Goal: Information Seeking & Learning: Check status

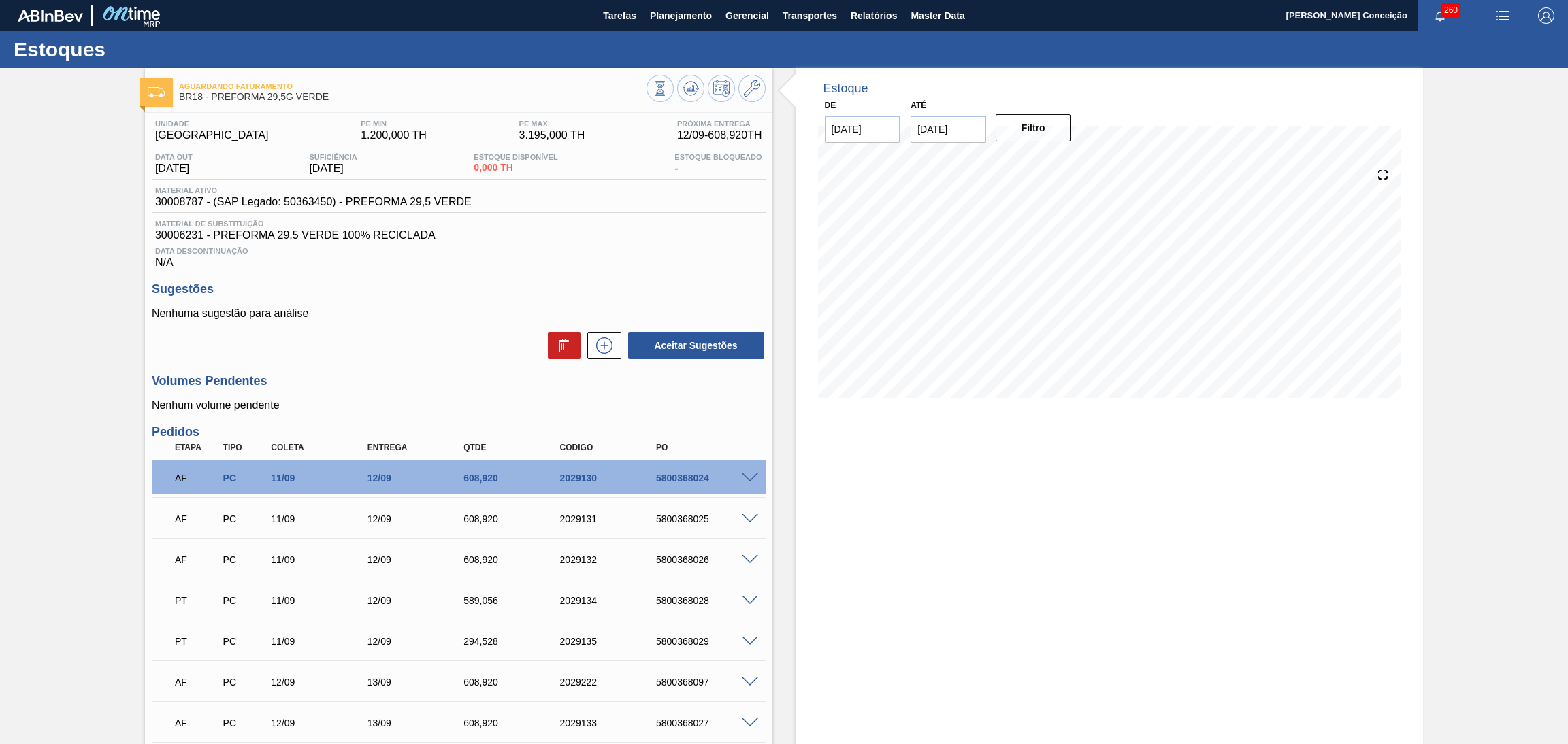
click at [1174, 536] on div "Estoque De [DATE] Até [DATE] Filtro 12/09 Projeção de Estoque 2,260.344 [DOMAIN…" at bounding box center [1110, 460] width 627 height 786
click at [709, 302] on div "Sugestões Nenhuma sugestão para análise Aceitar Sugestões" at bounding box center [458, 321] width 614 height 78
click at [923, 517] on div "Estoque De [DATE] Até [DATE] Filtro 30/09 Projeção de Estoque 1,869.256 [DOMAIN…" at bounding box center [1110, 460] width 627 height 786
click at [965, 587] on div "Estoque De [DATE] Até [DATE] Filtro 02/10 Projeção de Estoque 1,869.256 [DOMAIN…" at bounding box center [1110, 460] width 627 height 786
click at [991, 519] on div "Estoque De [DATE] Até [DATE] Filtro 17/09 Projeção de Estoque 1,869.256 [DOMAIN…" at bounding box center [1110, 460] width 627 height 786
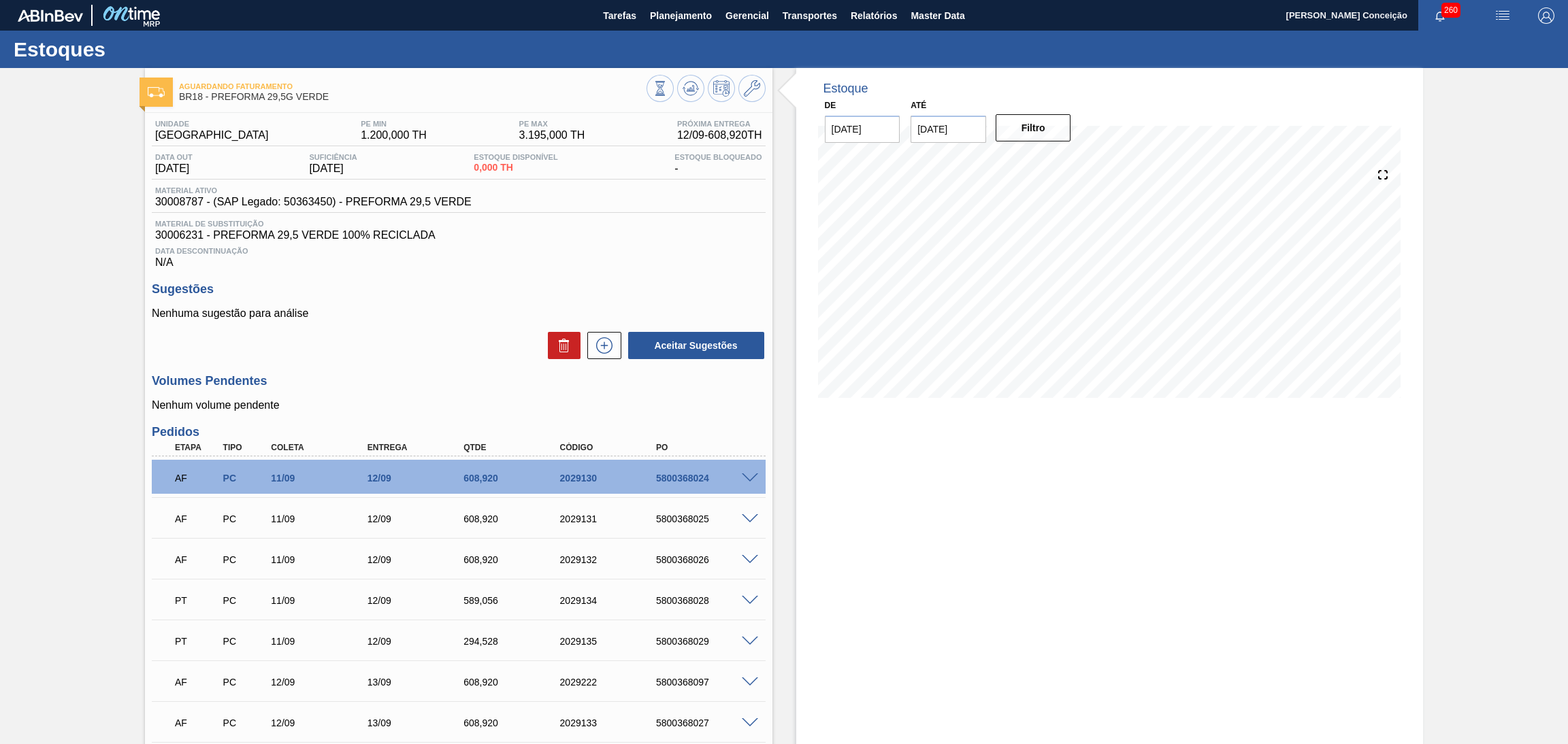
click at [465, 267] on div "Data Descontinuação N/A" at bounding box center [458, 255] width 614 height 28
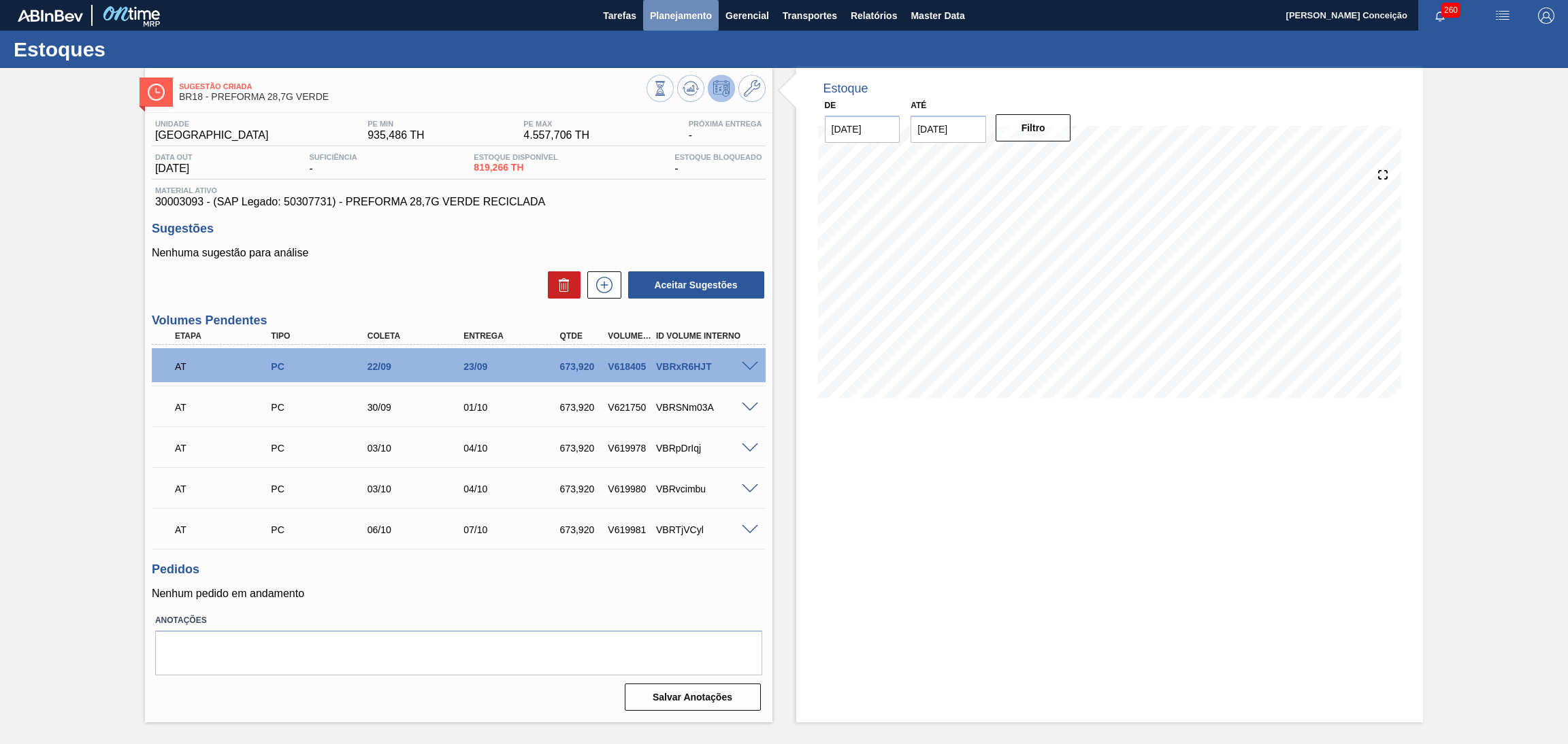
click at [667, 6] on button "Planejamento" at bounding box center [681, 15] width 76 height 30
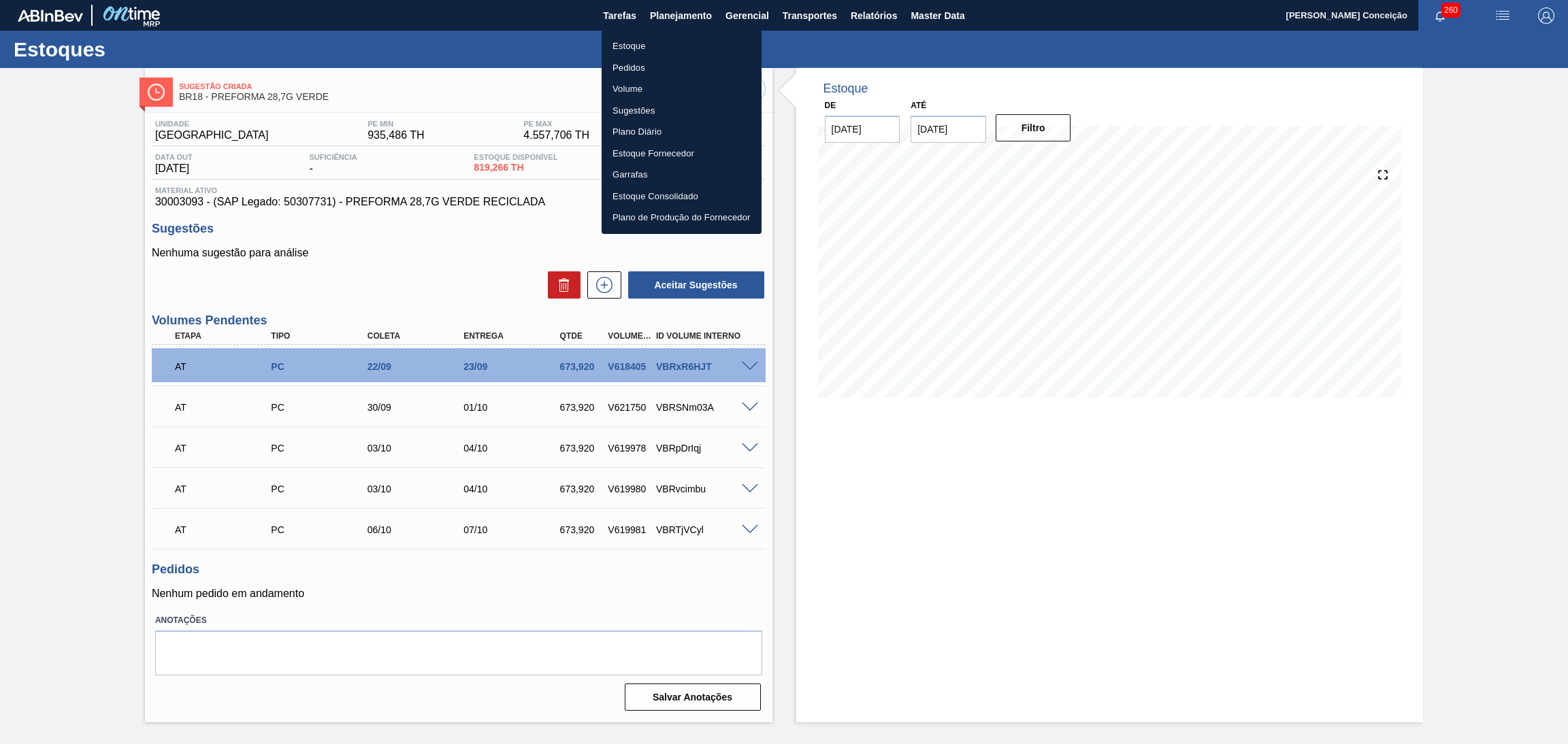
click at [640, 71] on li "Pedidos" at bounding box center [682, 68] width 160 height 22
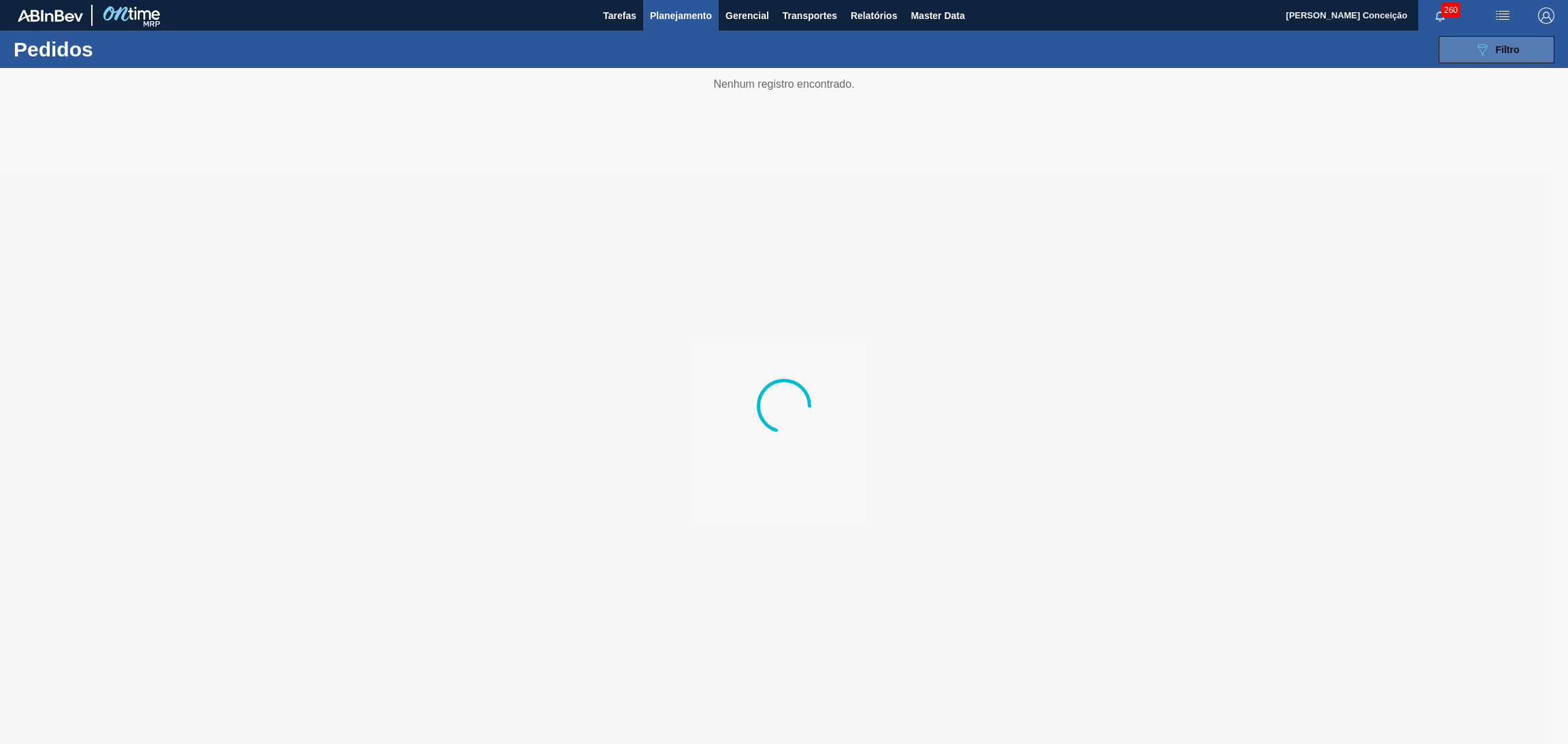
click at [1511, 39] on button "089F7B8B-B2A5-4AFE-B5C0-19BA573D28AC Filtro" at bounding box center [1497, 49] width 116 height 28
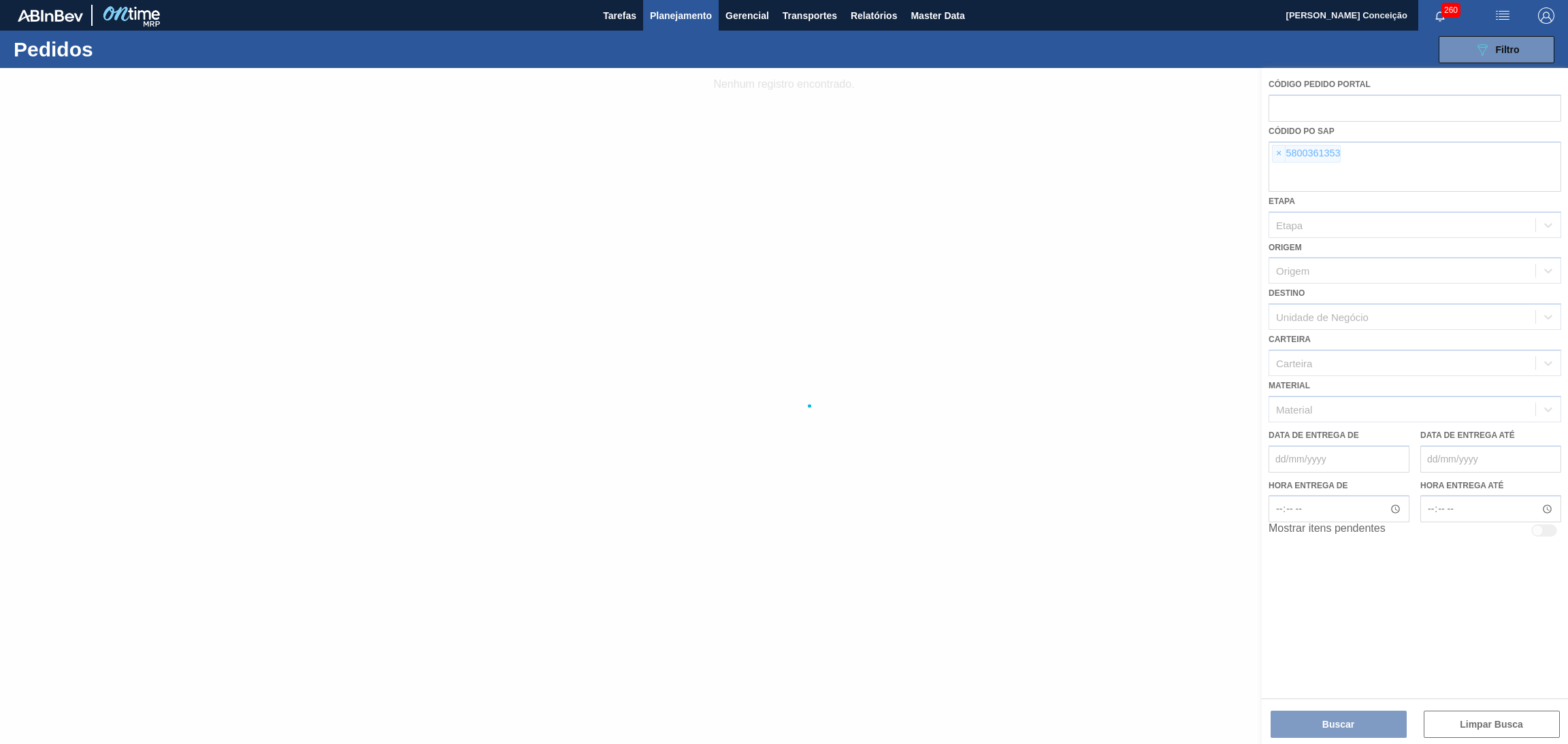
click at [1281, 156] on div at bounding box center [784, 406] width 1568 height 676
click at [1281, 156] on div at bounding box center [784, 406] width 1568 height 676
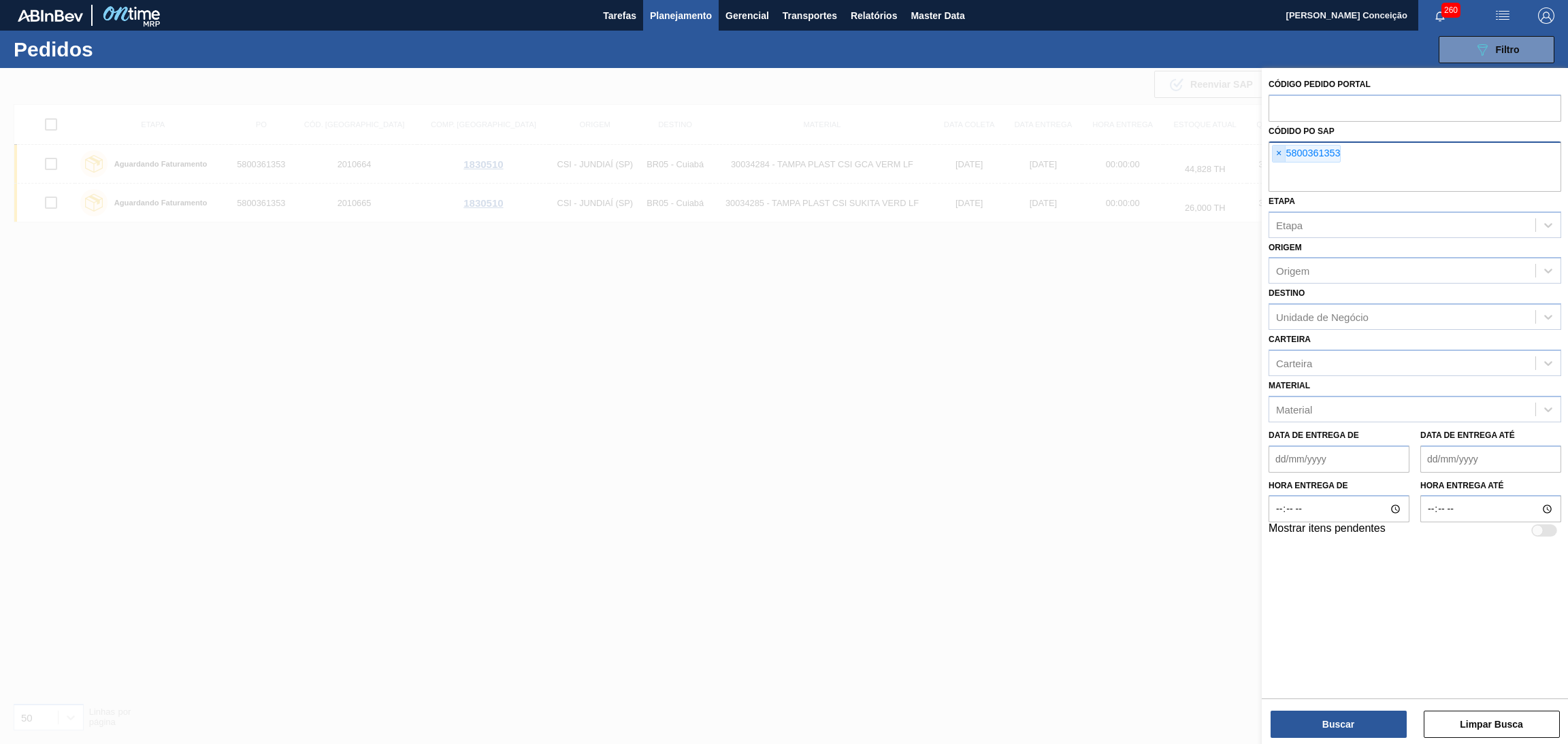
click at [1280, 155] on span "×" at bounding box center [1279, 153] width 13 height 16
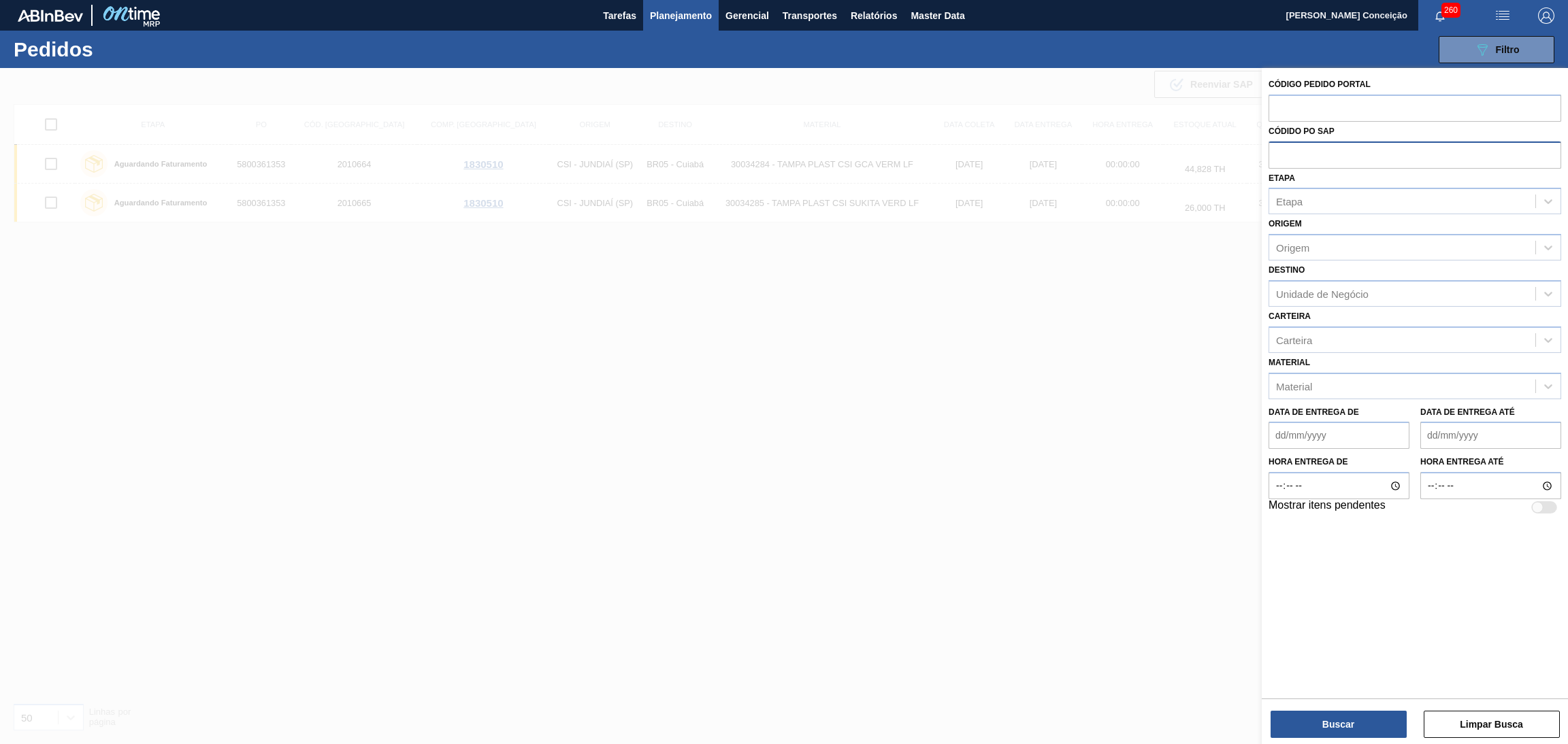
click at [1278, 153] on input "text" at bounding box center [1415, 154] width 292 height 26
type input "5800"
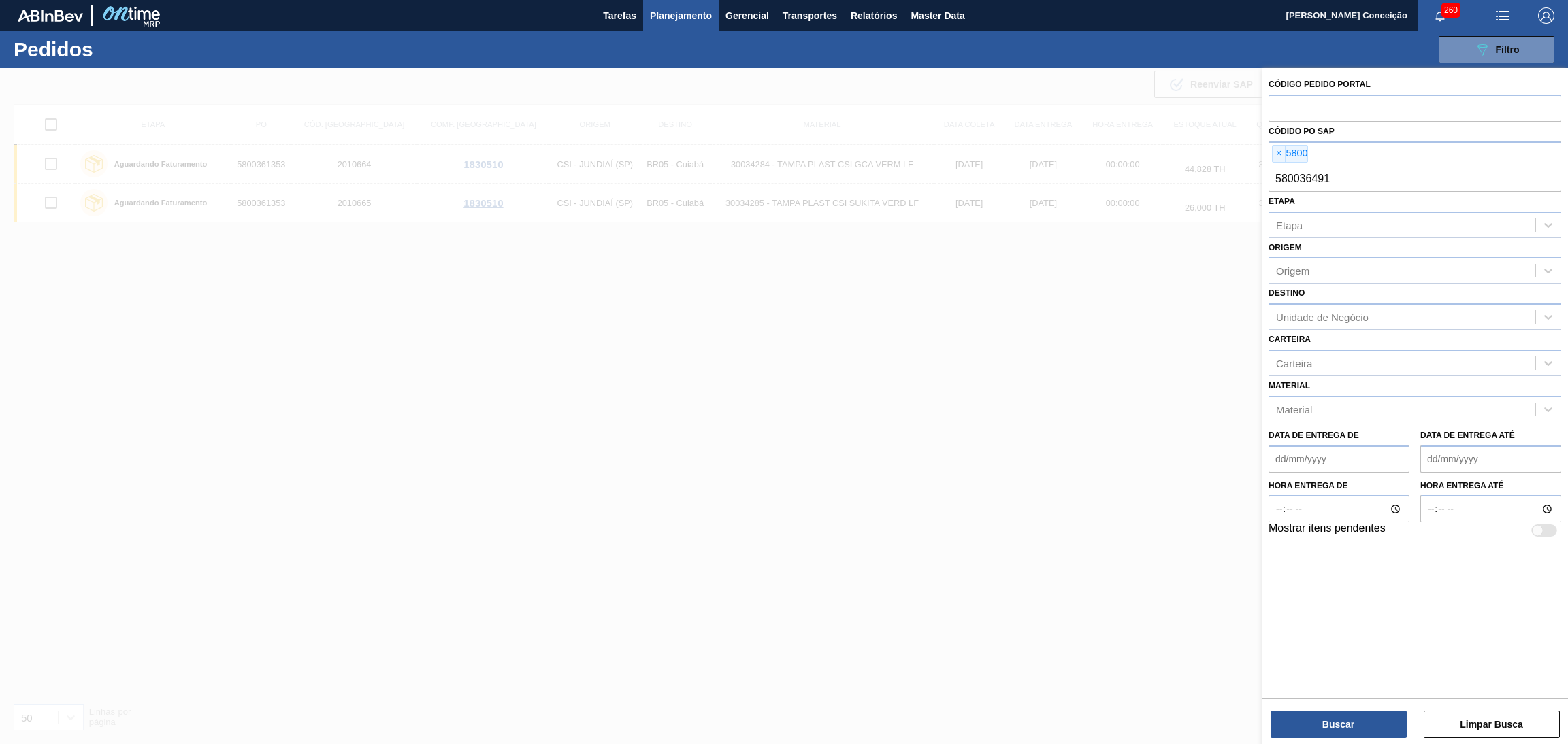
type input "5800364913"
click at [1280, 156] on span "×" at bounding box center [1279, 153] width 13 height 16
click at [1334, 724] on button "Buscar" at bounding box center [1338, 724] width 136 height 28
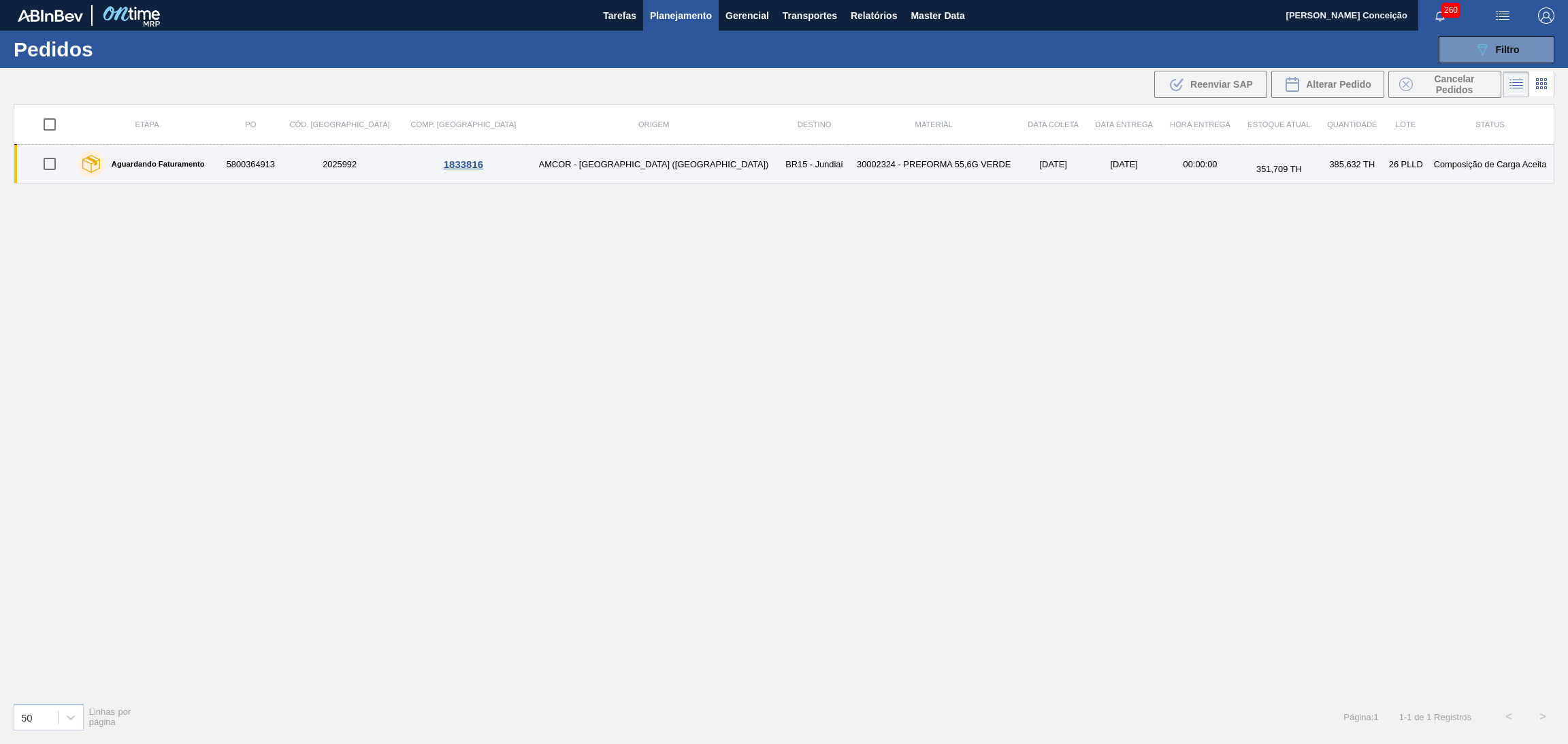
click at [895, 162] on td "30002324 - PREFORMA 55,6G VERDE" at bounding box center [934, 164] width 172 height 39
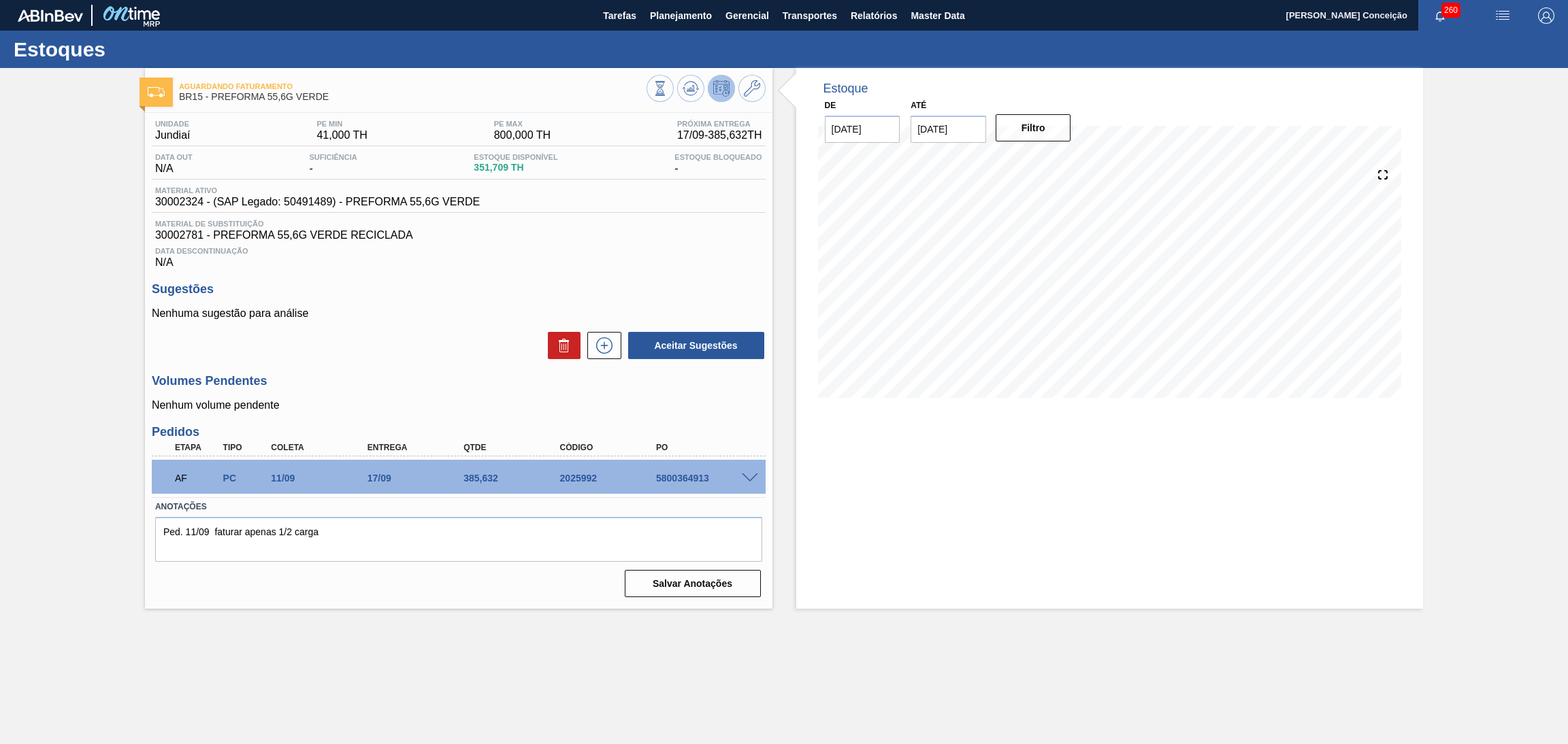
click at [713, 275] on div "Unidade Jundiaí PE MIN 41,000 TH PE MAX 800,000 TH Próxima Entrega 17/09 - 385,…" at bounding box center [458, 357] width 627 height 489
click at [729, 246] on div "Data Descontinuação N/A" at bounding box center [458, 255] width 614 height 28
click at [752, 469] on div "AF PC 11/09 17/09 385,632 2025992 5800364913" at bounding box center [458, 476] width 614 height 34
click at [749, 475] on span at bounding box center [749, 479] width 16 height 10
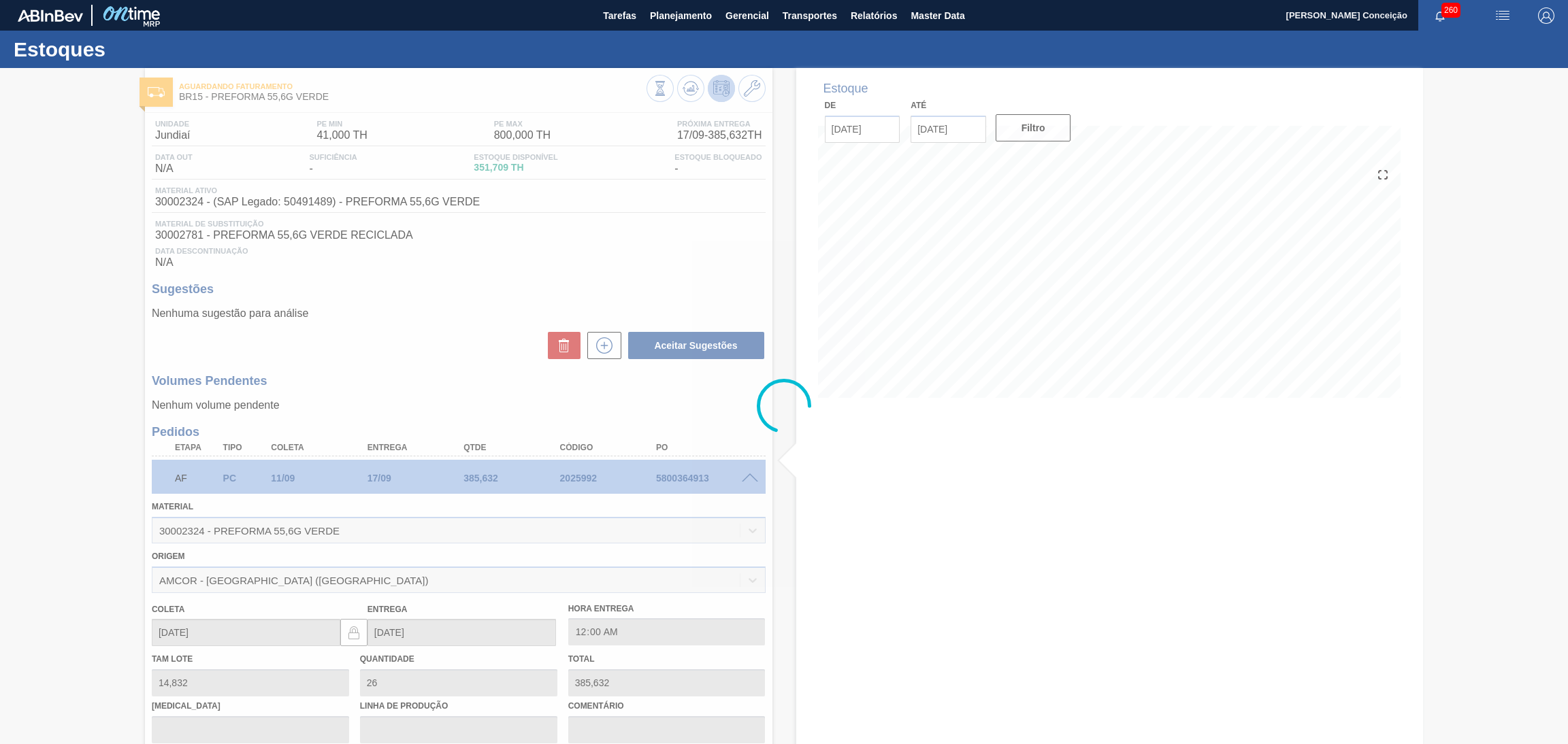
click at [749, 476] on div at bounding box center [784, 406] width 1568 height 676
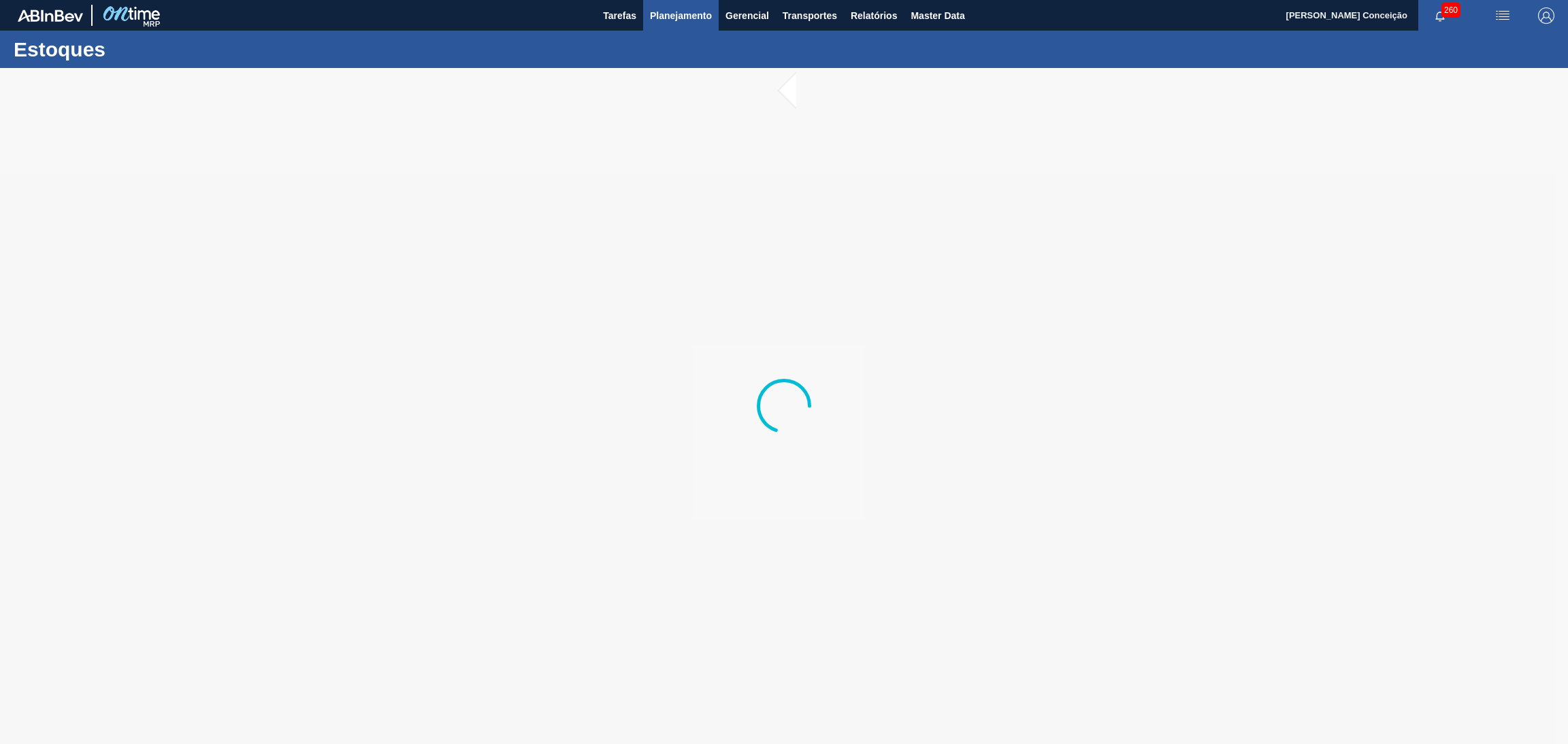
click at [696, 24] on button "Planejamento" at bounding box center [681, 15] width 76 height 30
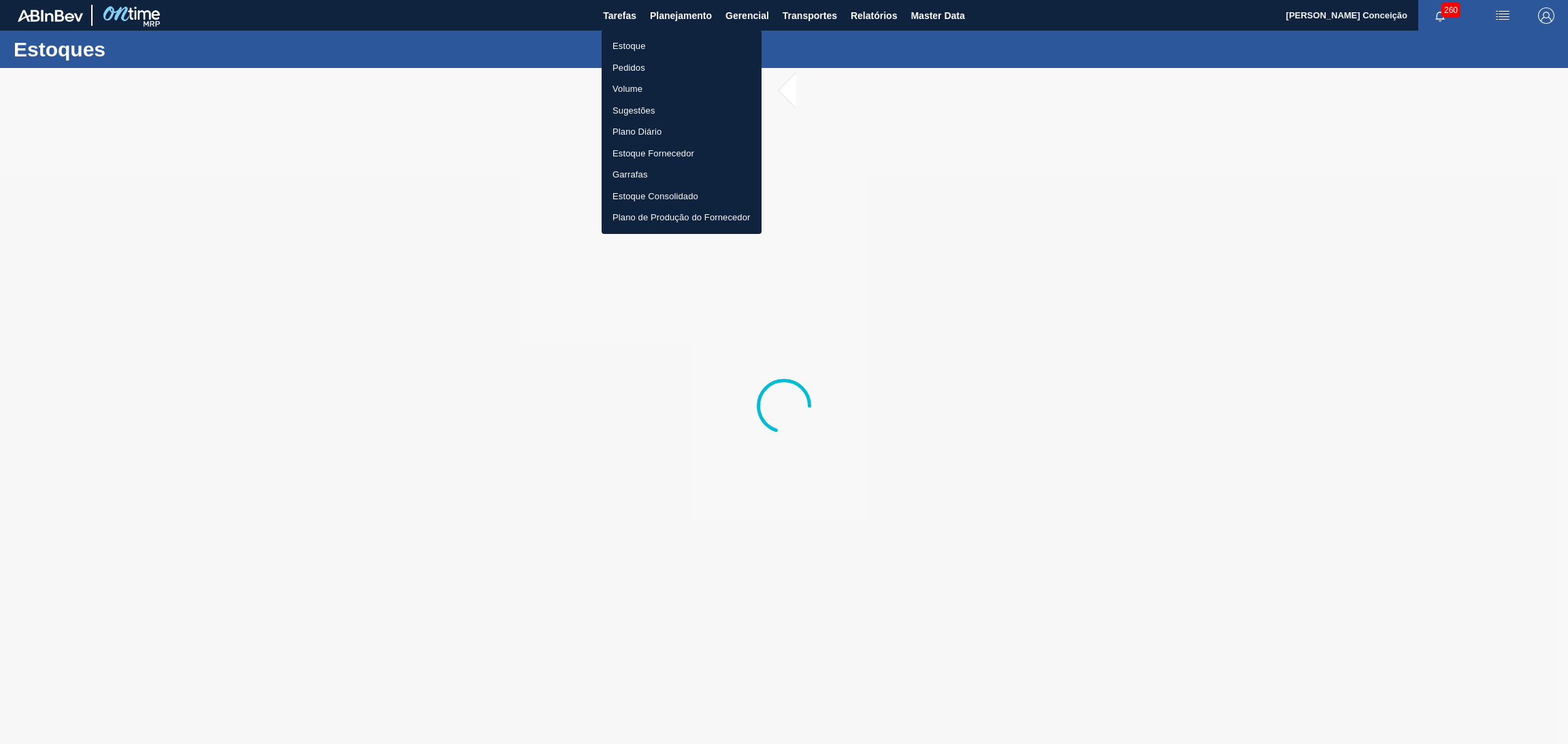
click at [651, 47] on li "Estoque" at bounding box center [682, 46] width 160 height 22
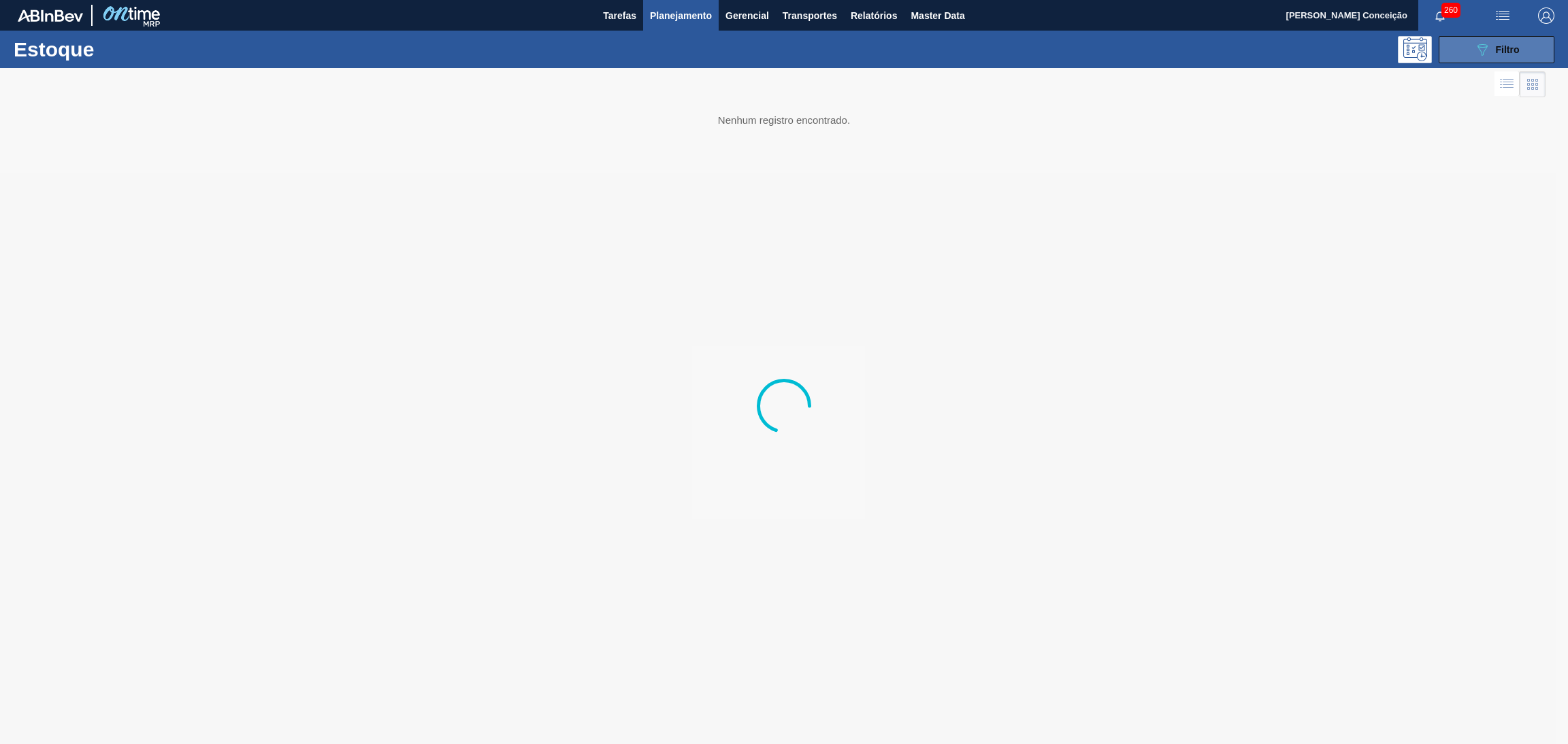
click at [1502, 55] on div "089F7B8B-B2A5-4AFE-B5C0-19BA573D28AC Filtro" at bounding box center [1497, 49] width 46 height 16
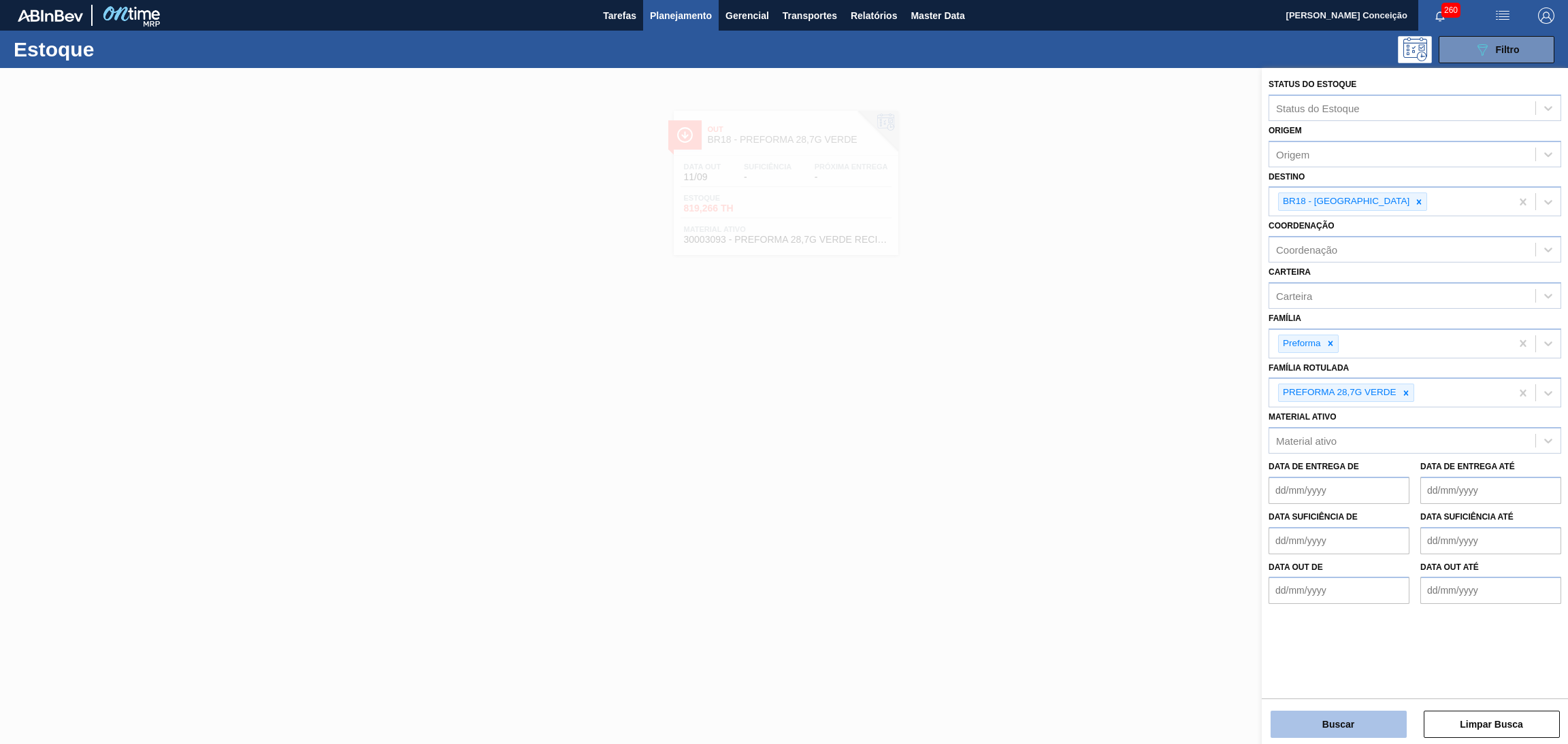
click at [1348, 736] on button "Buscar" at bounding box center [1338, 724] width 136 height 28
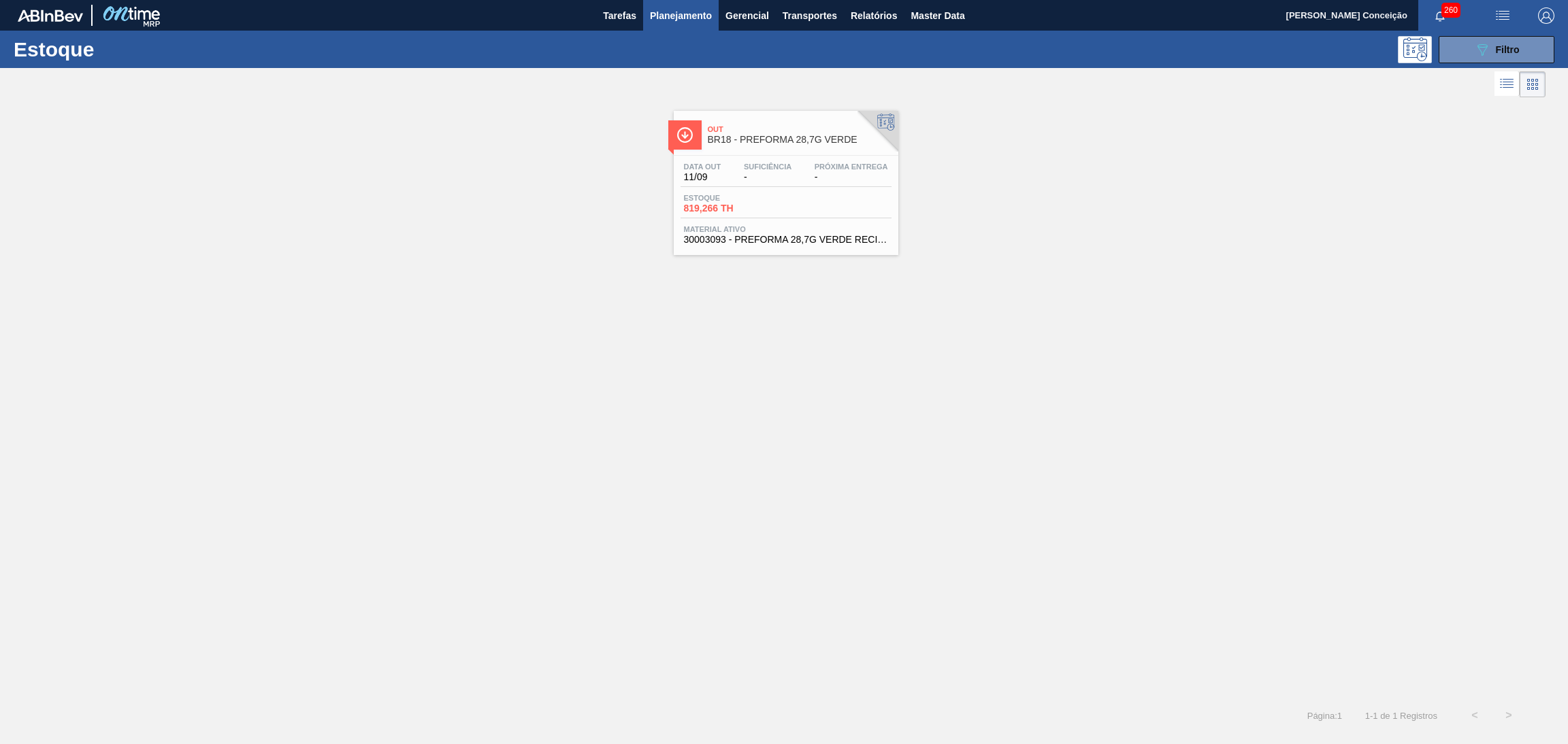
click at [807, 217] on div "Estoque 819,266 TH" at bounding box center [786, 206] width 211 height 25
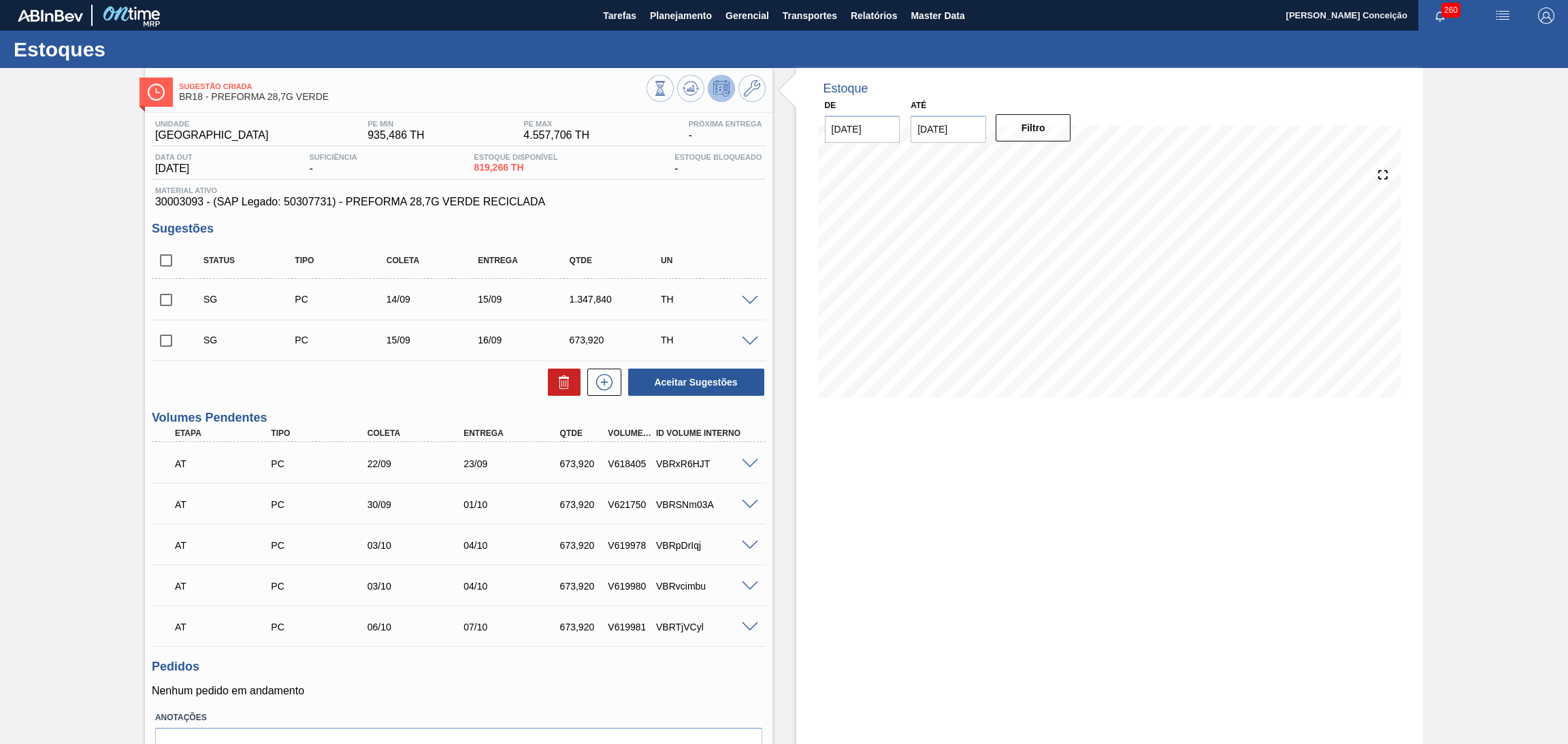
click at [644, 210] on div "Unidade Pernambuco PE MIN 935,486 TH PE MAX 4.557,706 TH Próxima Entrega - Data…" at bounding box center [458, 462] width 627 height 700
